Goal: Check status

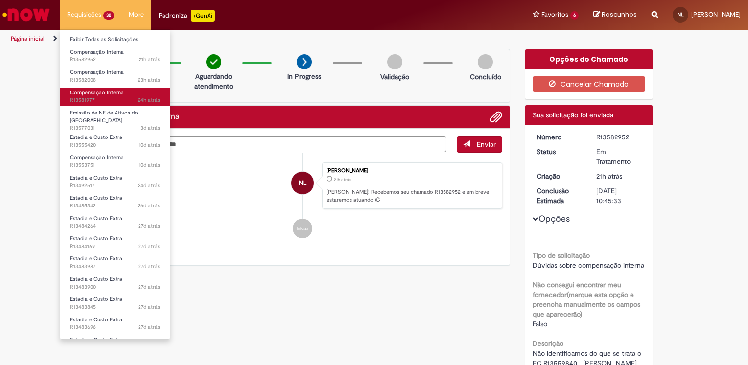
click at [87, 94] on span "Compensação Interna" at bounding box center [97, 92] width 54 height 7
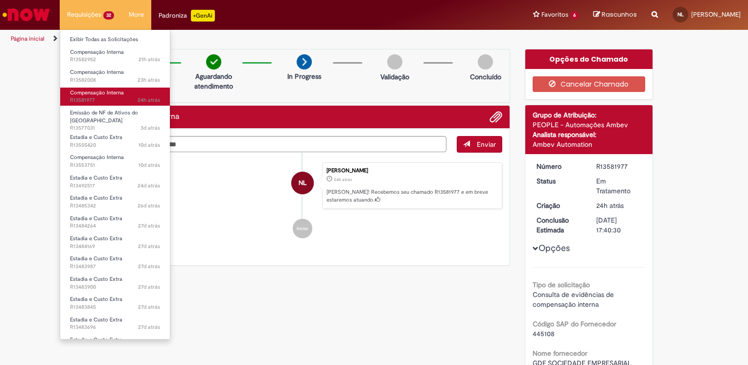
click at [112, 97] on span "24h atrás 24 horas atrás R13581977" at bounding box center [115, 100] width 90 height 8
click at [83, 95] on span "Compensação Interna" at bounding box center [97, 92] width 54 height 7
click at [82, 95] on span "Compensação Interna" at bounding box center [97, 92] width 54 height 7
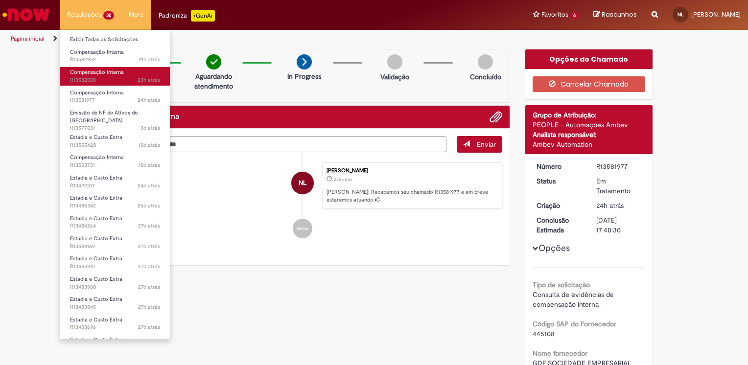
click at [80, 76] on span "23h atrás 23 horas atrás R13582008" at bounding box center [115, 80] width 90 height 8
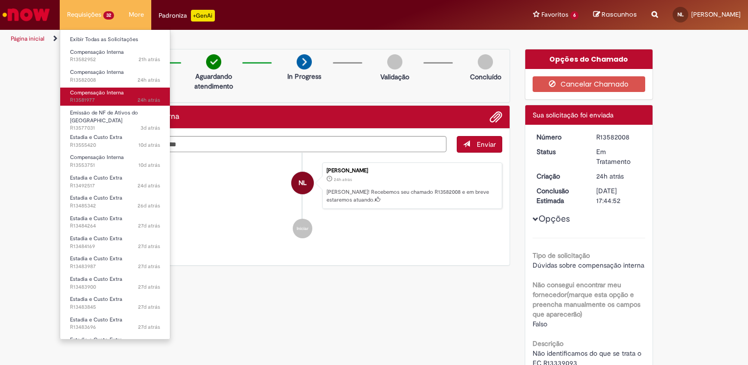
click at [87, 99] on span "24h atrás 24 horas atrás R13581977" at bounding box center [115, 100] width 90 height 8
click at [84, 99] on span "24h atrás 24 horas atrás R13581977" at bounding box center [115, 100] width 90 height 8
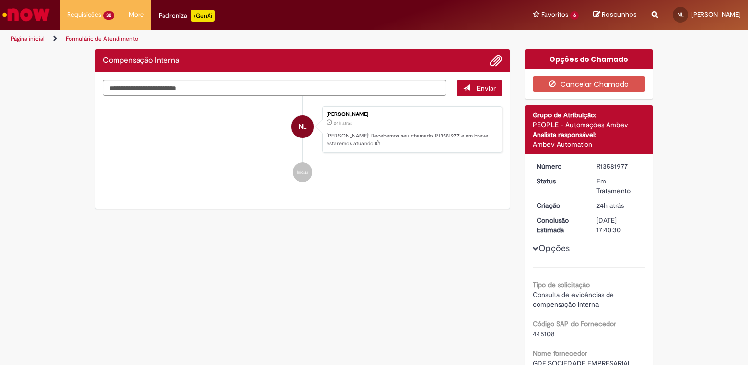
click at [440, 287] on div "Verificar Código de Barras Compensação Interna Enviar NL NIVALDO LELIS 24h atrá…" at bounding box center [374, 352] width 573 height 606
